Goal: Task Accomplishment & Management: Use online tool/utility

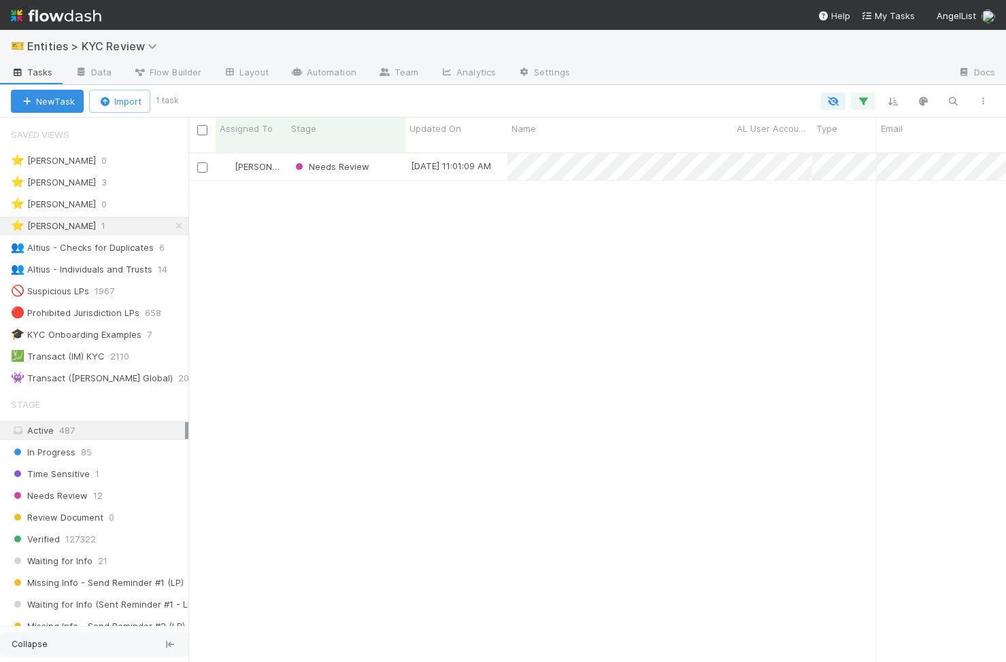
scroll to position [520, 817]
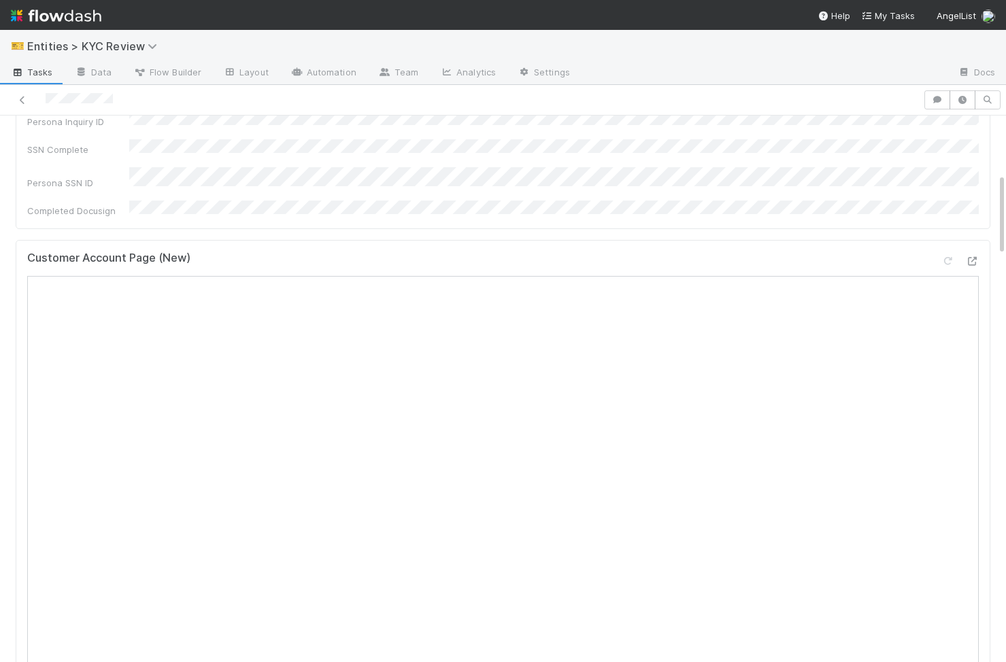
scroll to position [428, 0]
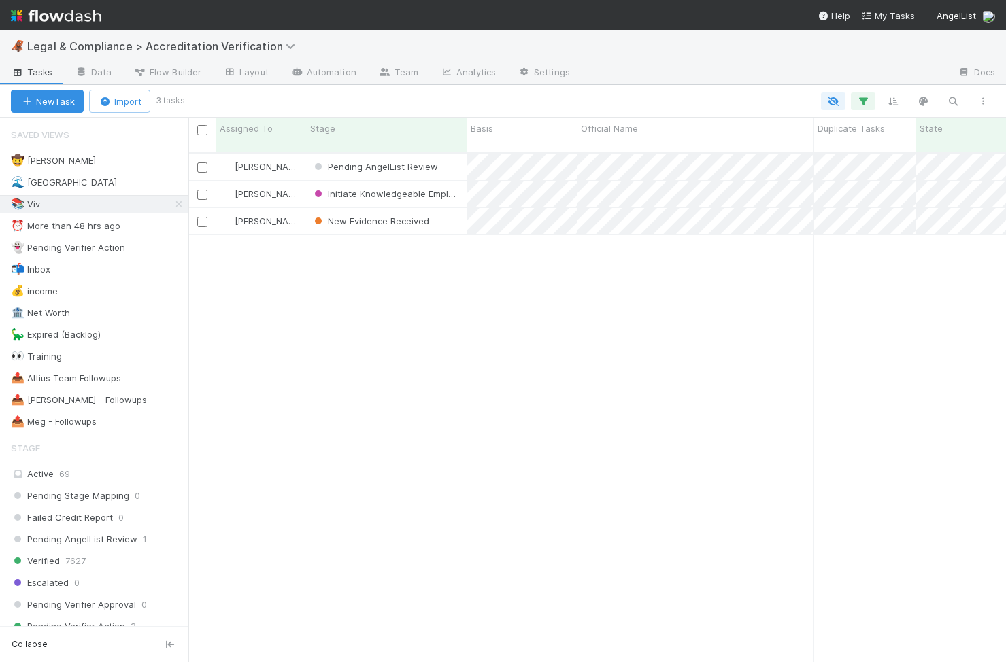
scroll to position [0, 1]
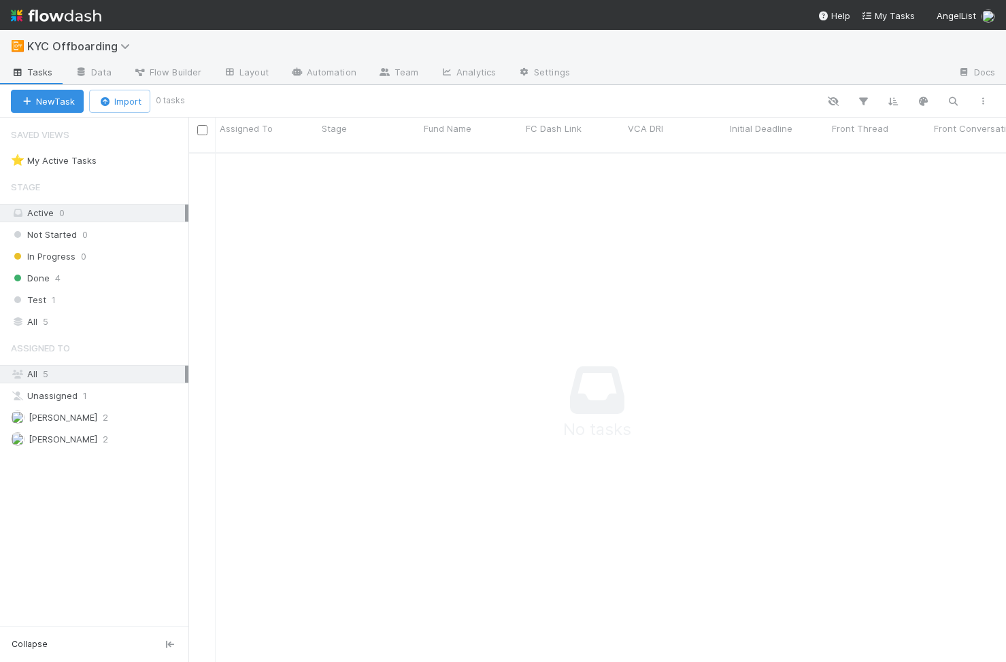
scroll to position [520, 817]
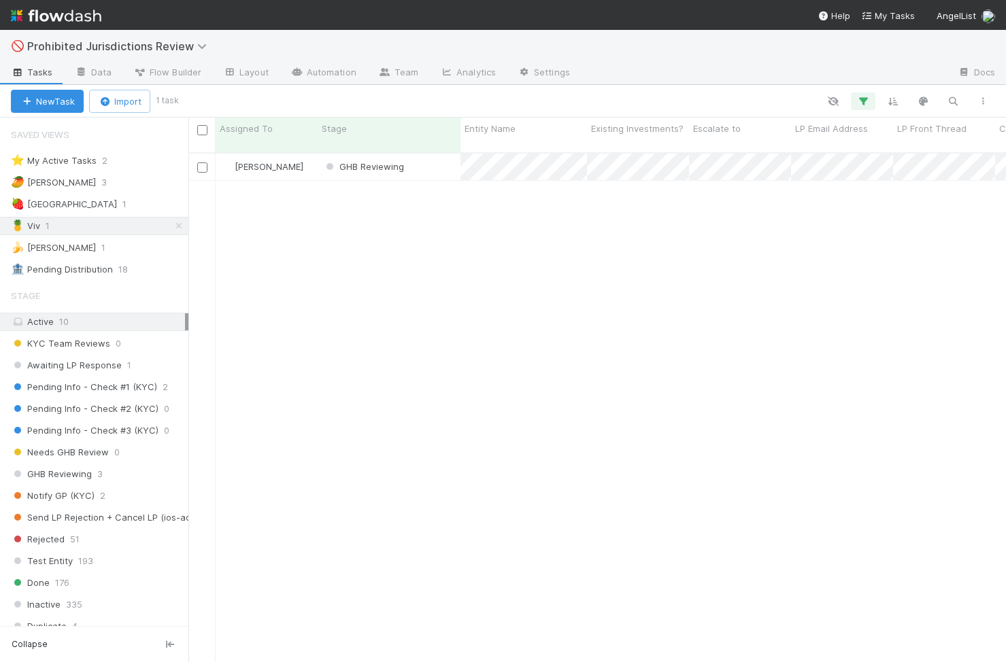
scroll to position [520, 817]
click at [441, 160] on div "GHB Reviewing" at bounding box center [389, 167] width 143 height 27
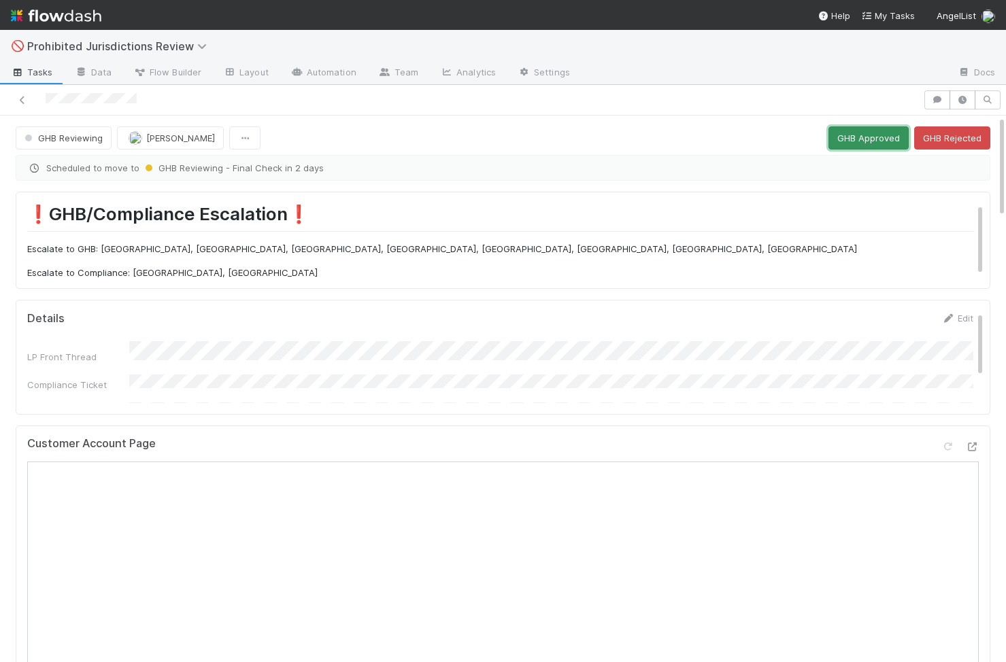
click at [863, 142] on button "GHB Approved" at bounding box center [868, 137] width 80 height 23
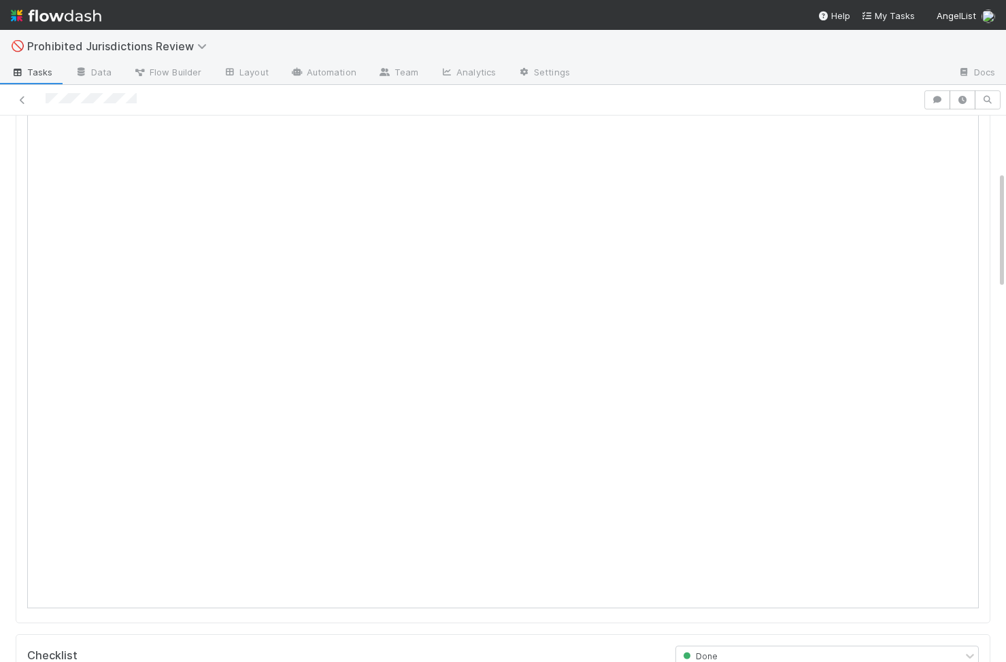
scroll to position [241, 0]
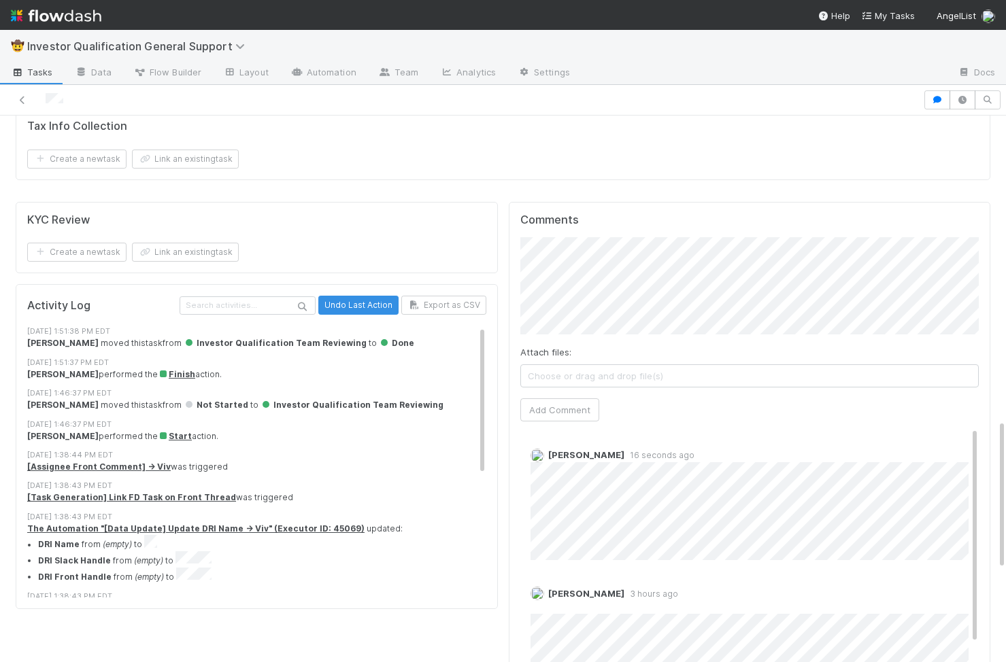
scroll to position [8, 0]
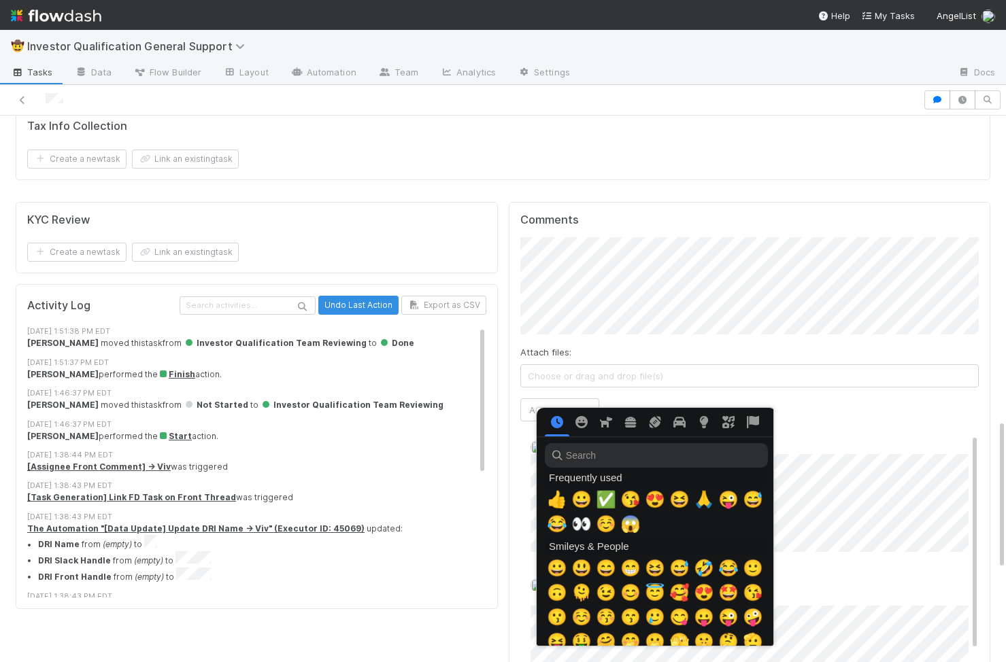
click at [625, 320] on div at bounding box center [503, 331] width 1006 height 662
click at [558, 320] on span "👍" at bounding box center [557, 499] width 20 height 19
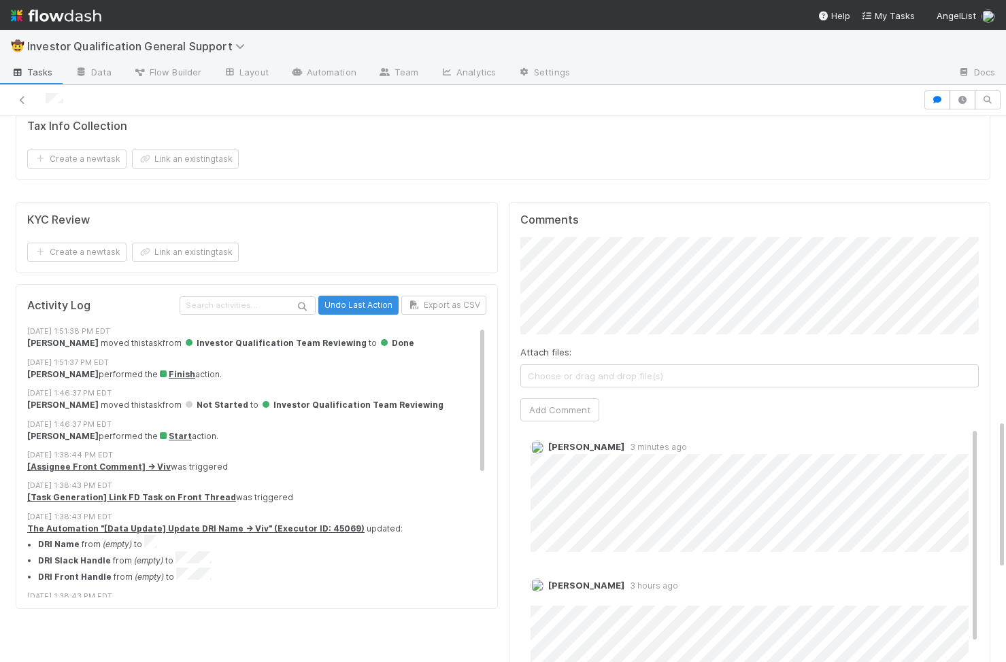
scroll to position [0, 0]
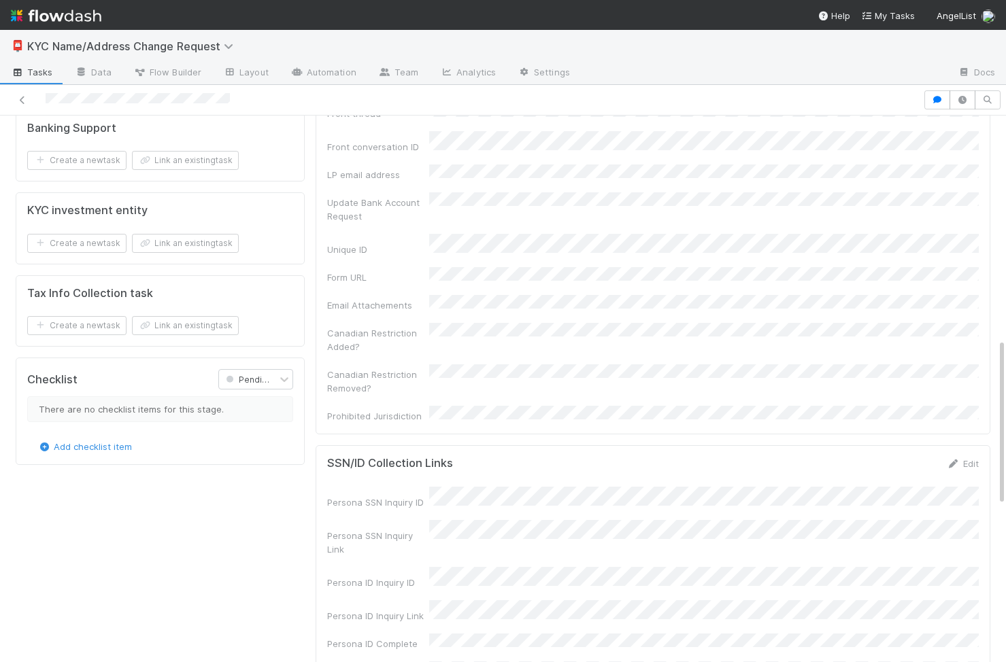
scroll to position [876, 0]
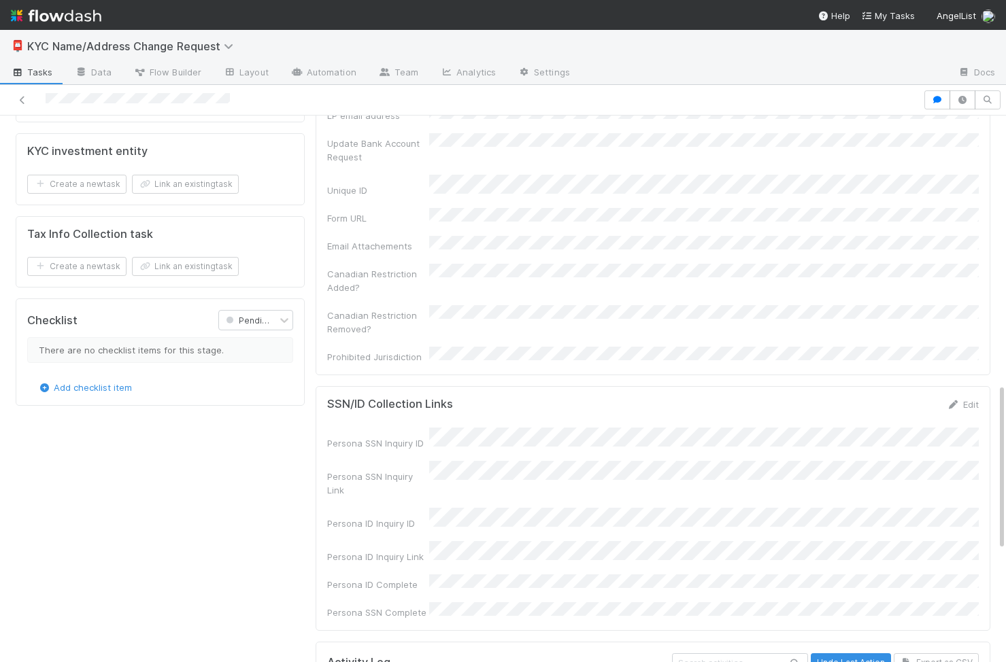
click at [877, 486] on div "Persona SSN Inquiry ID Persona SSN Inquiry Link Persona ID Inquiry ID Persona I…" at bounding box center [652, 524] width 651 height 192
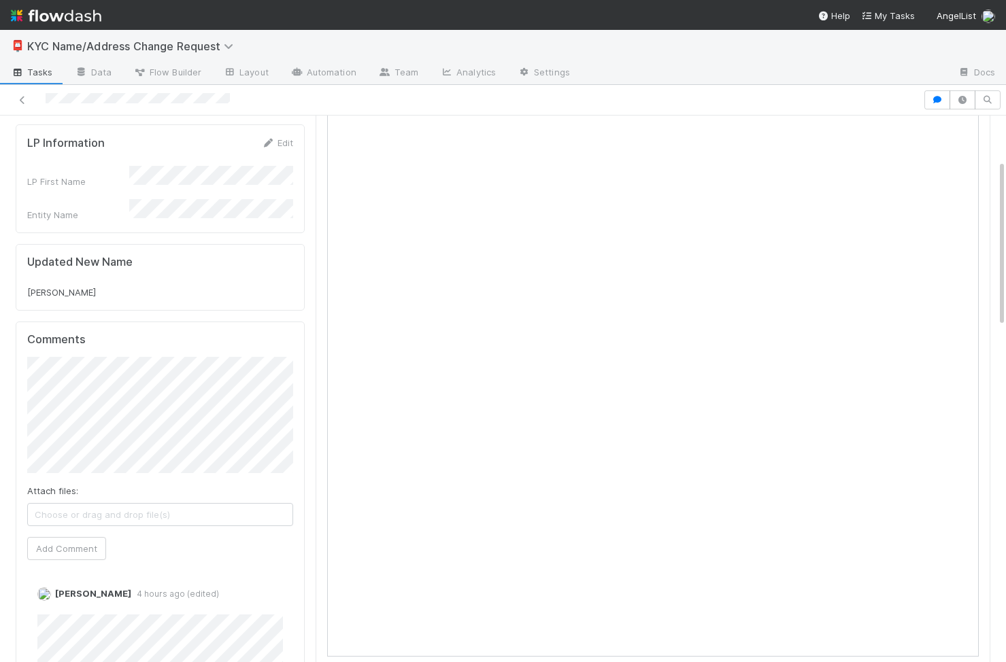
scroll to position [146, 0]
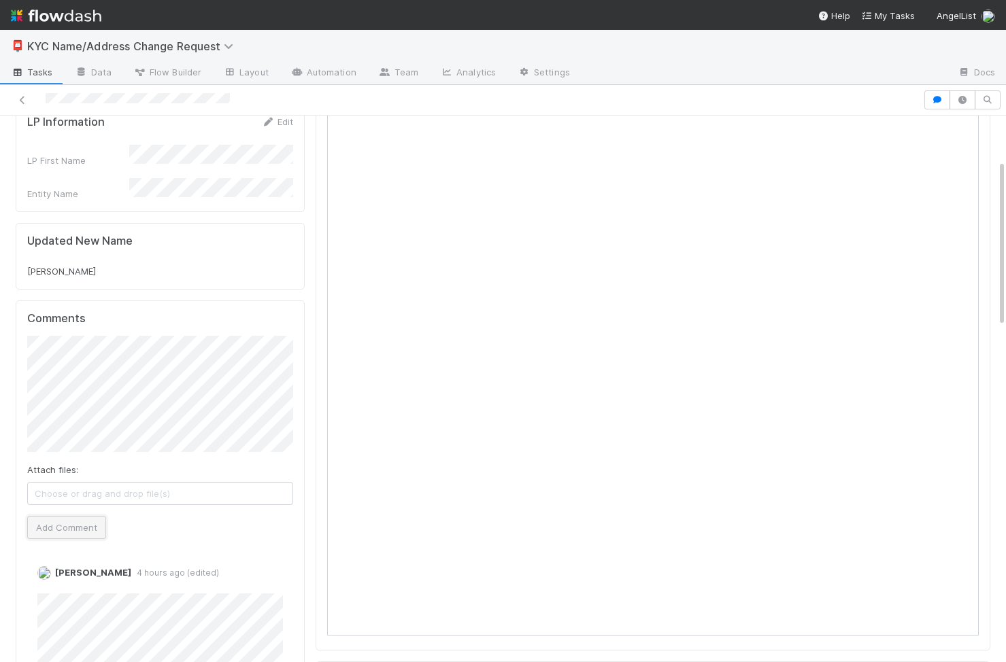
click at [73, 517] on button "Add Comment" at bounding box center [66, 527] width 79 height 23
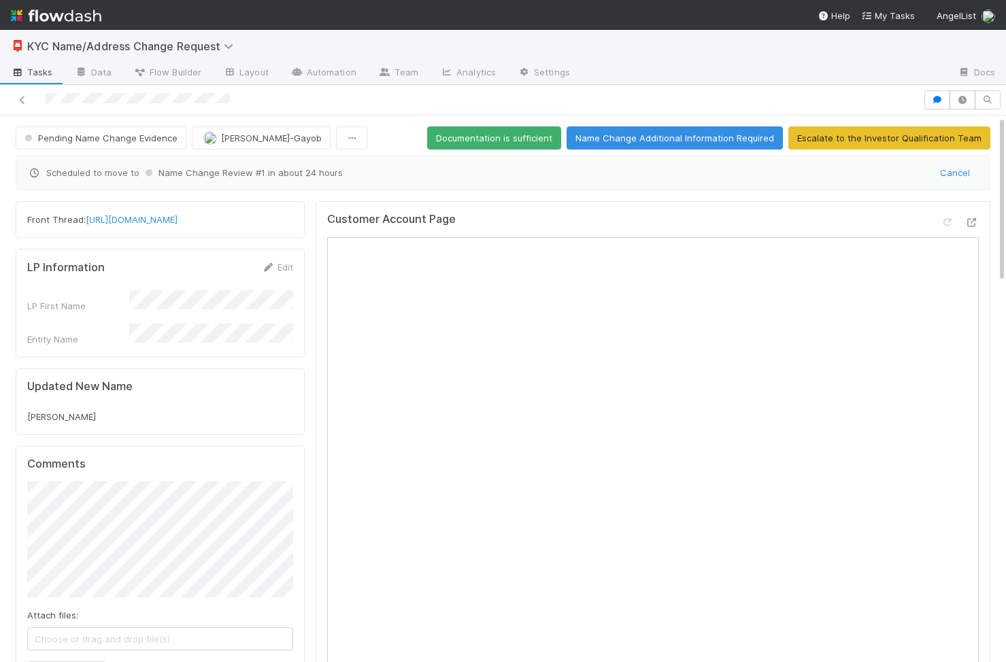
click at [297, 218] on div "Front Thread: https://app.frontapp.com/open/cnv_qr1b5dz" at bounding box center [160, 219] width 289 height 37
click at [294, 225] on div "Front Thread: https://app.frontapp.com/open/cnv_qr1b5dz" at bounding box center [160, 219] width 289 height 37
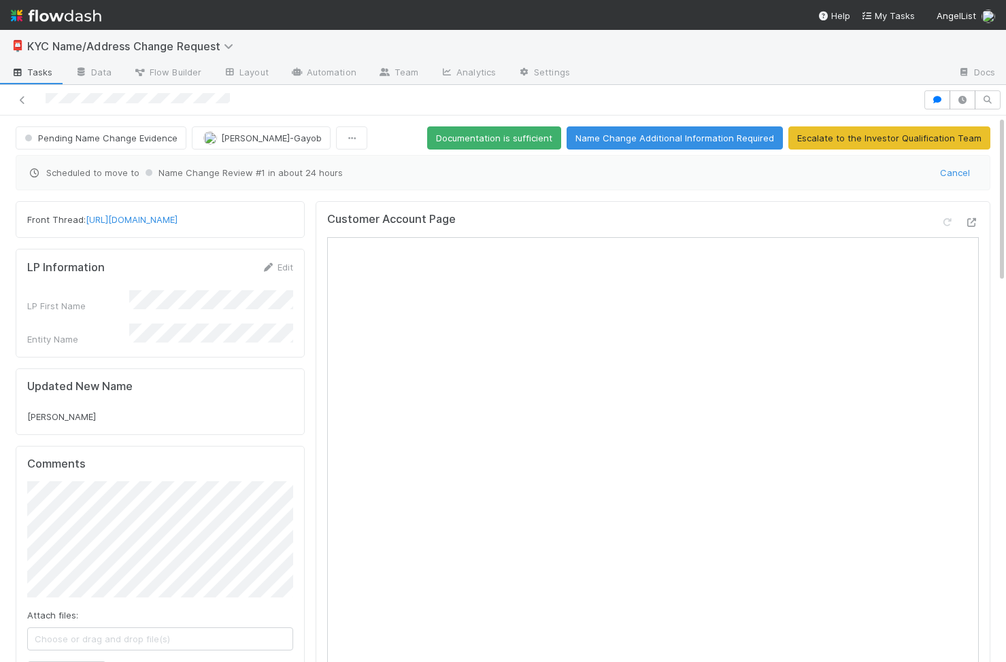
click at [294, 225] on div "Front Thread: https://app.frontapp.com/open/cnv_qr1b5dz" at bounding box center [160, 219] width 289 height 37
click at [245, 310] on div "LP First Name Entity Name" at bounding box center [160, 318] width 266 height 56
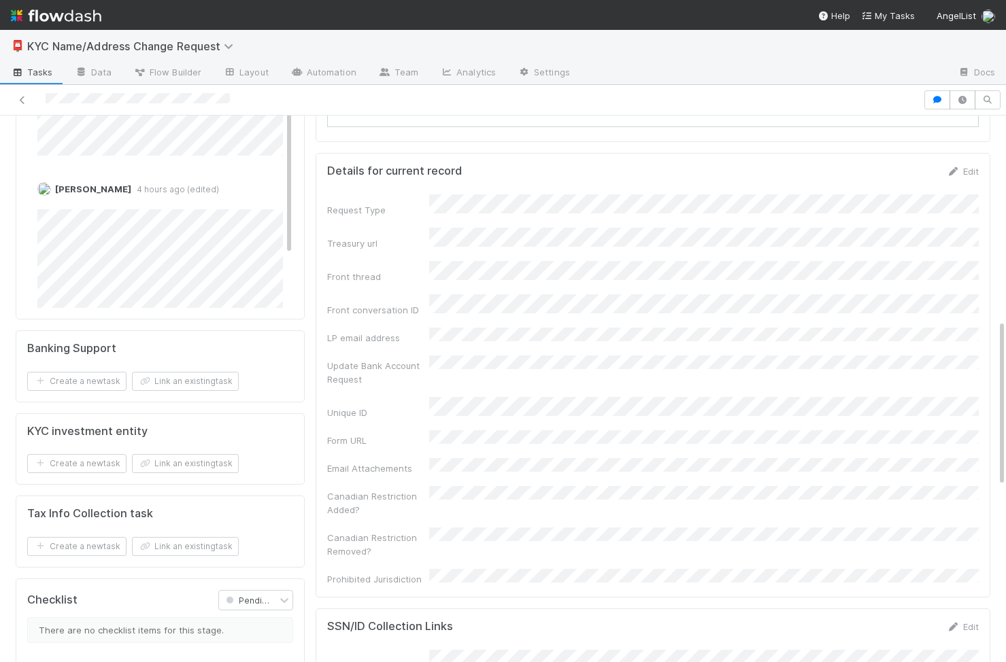
scroll to position [666, 0]
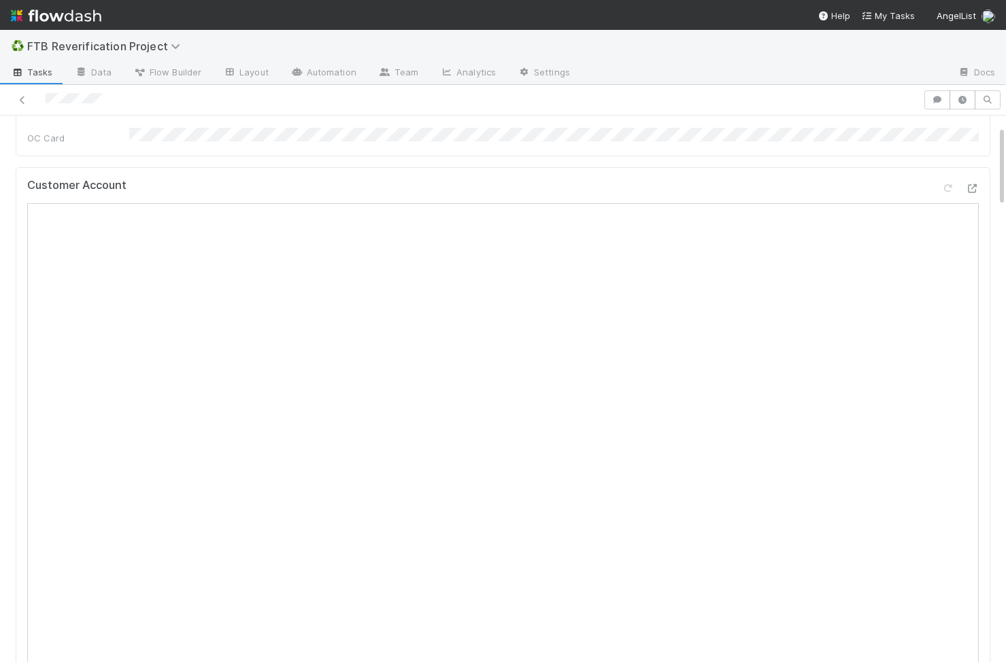
scroll to position [137, 0]
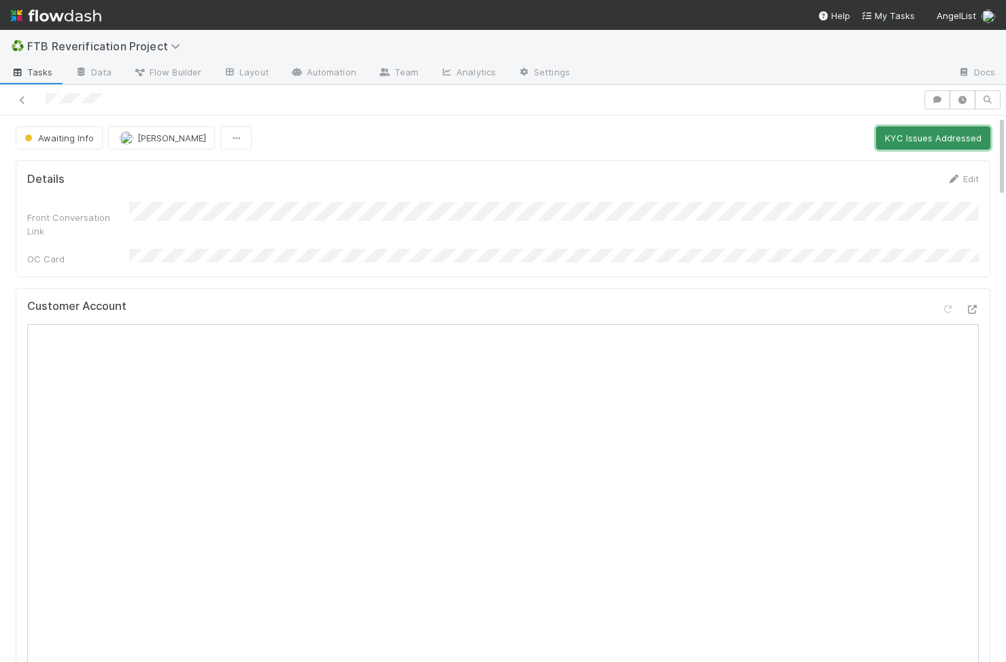
click at [898, 143] on button "KYC Issues Addressed" at bounding box center [933, 137] width 114 height 23
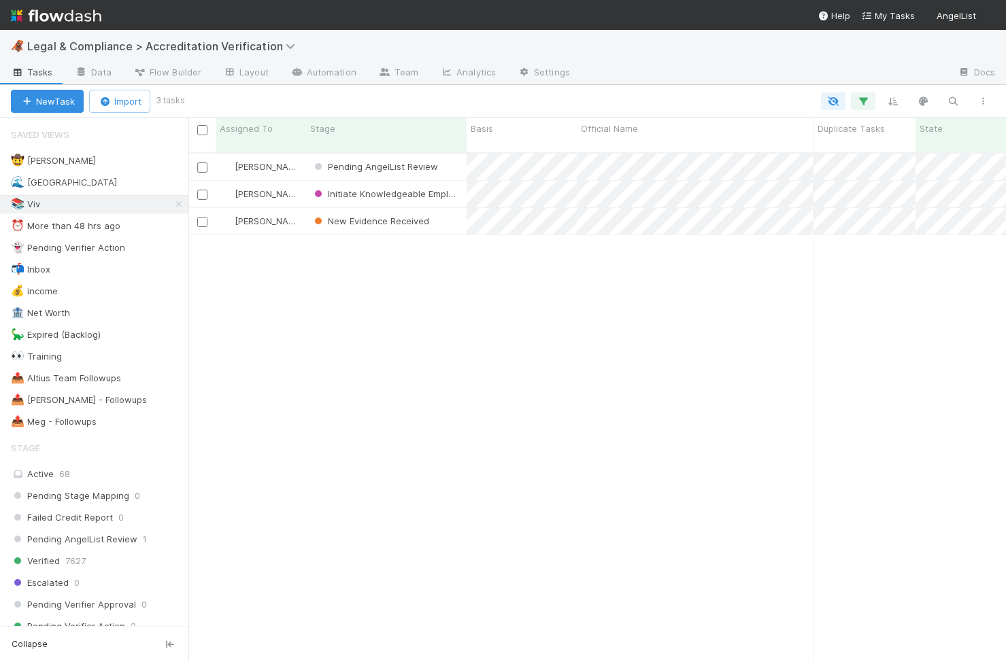
scroll to position [520, 817]
click at [394, 161] on span "Pending AngelList Review" at bounding box center [374, 166] width 126 height 11
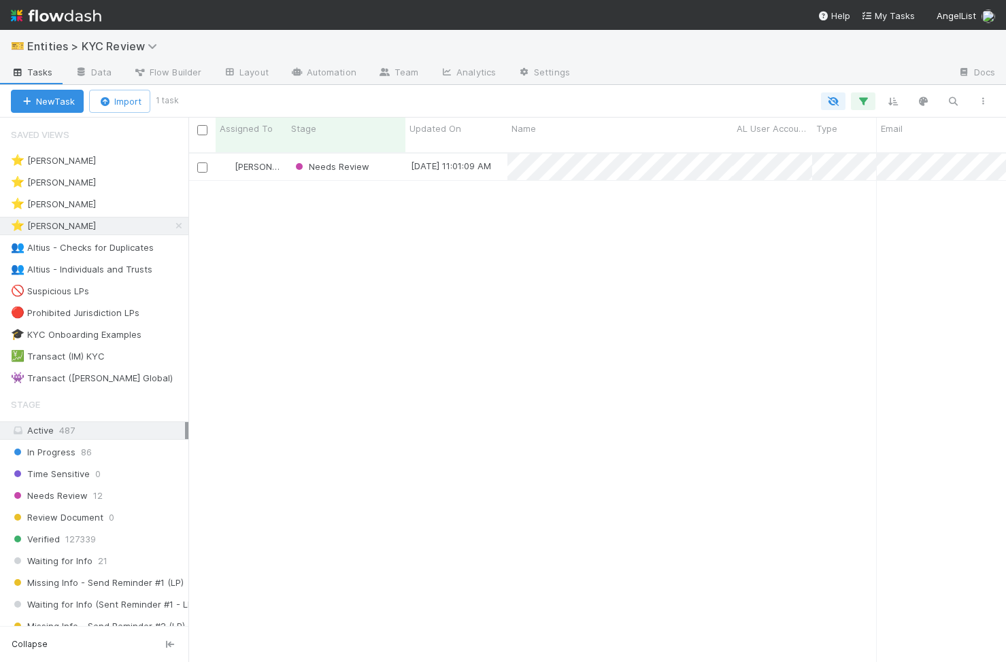
scroll to position [0, 1]
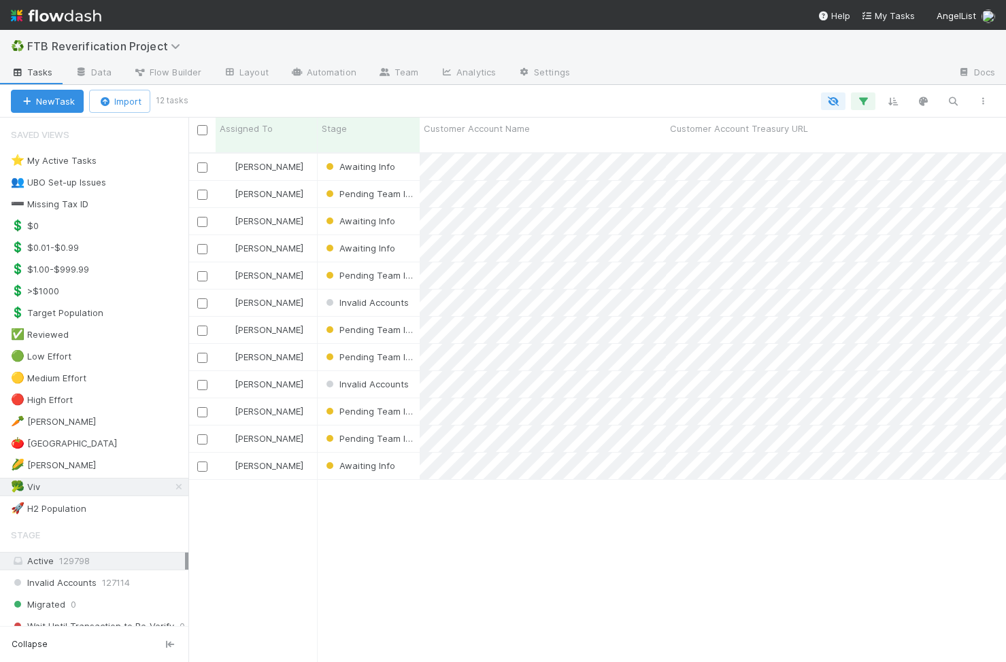
scroll to position [0, 1]
click at [420, 481] on div "[PERSON_NAME] Awaiting Info [DATE] 12:54:09 AM [DATE] 10:49:06 AM 0 [PERSON_NAM…" at bounding box center [596, 413] width 817 height 519
